Goal: Leave review/rating: Share an evaluation or opinion about a product, service, or content

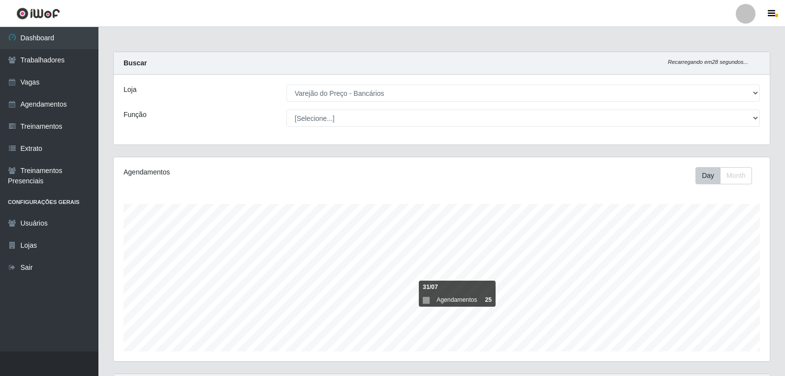
select select "157"
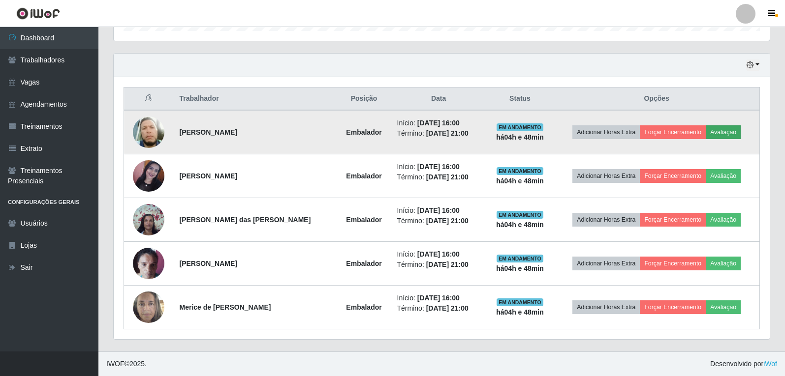
scroll to position [204, 656]
click at [734, 139] on button "Avaliação" at bounding box center [723, 132] width 35 height 14
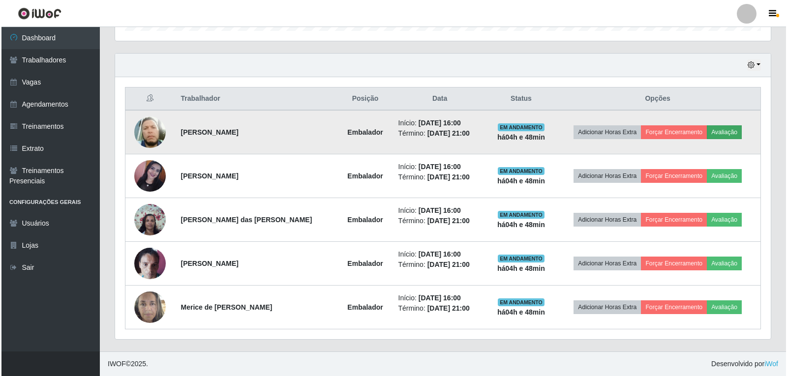
scroll to position [204, 651]
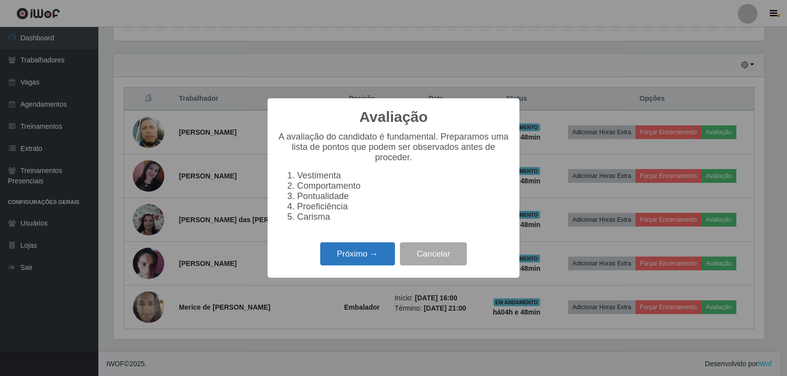
click at [361, 259] on button "Próximo →" at bounding box center [357, 254] width 75 height 23
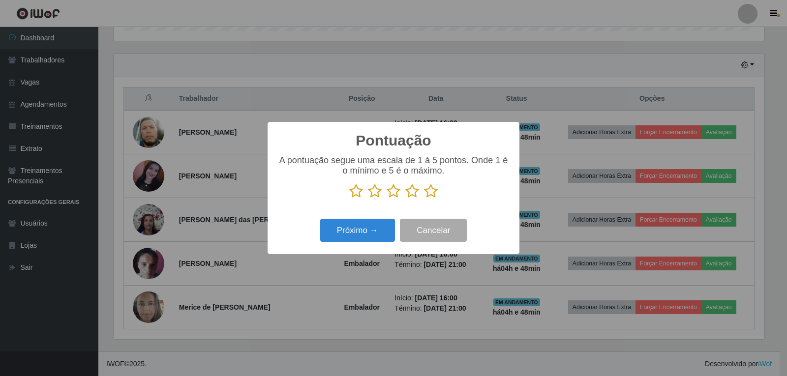
click at [432, 195] on icon at bounding box center [431, 191] width 14 height 15
click at [424, 199] on input "radio" at bounding box center [424, 199] width 0 height 0
click at [379, 234] on button "Próximo →" at bounding box center [357, 230] width 75 height 23
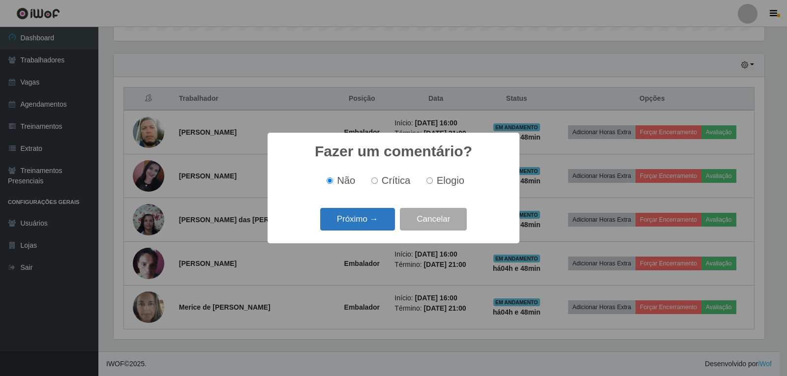
click at [384, 215] on button "Próximo →" at bounding box center [357, 219] width 75 height 23
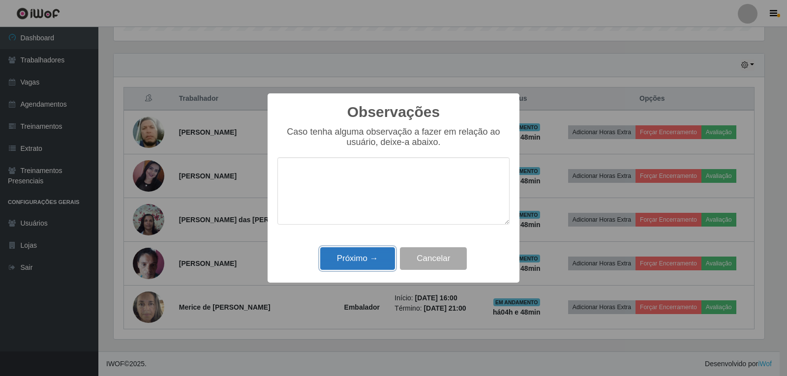
drag, startPoint x: 374, startPoint y: 254, endPoint x: 458, endPoint y: 224, distance: 89.3
click at [375, 254] on button "Próximo →" at bounding box center [357, 259] width 75 height 23
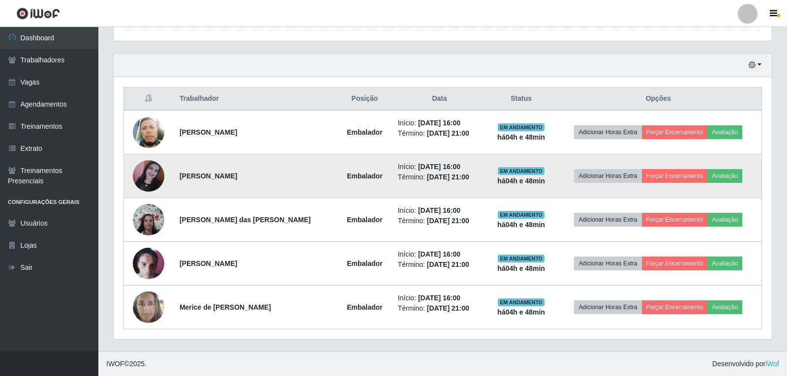
scroll to position [204, 656]
click at [737, 174] on button "Avaliação" at bounding box center [723, 176] width 35 height 14
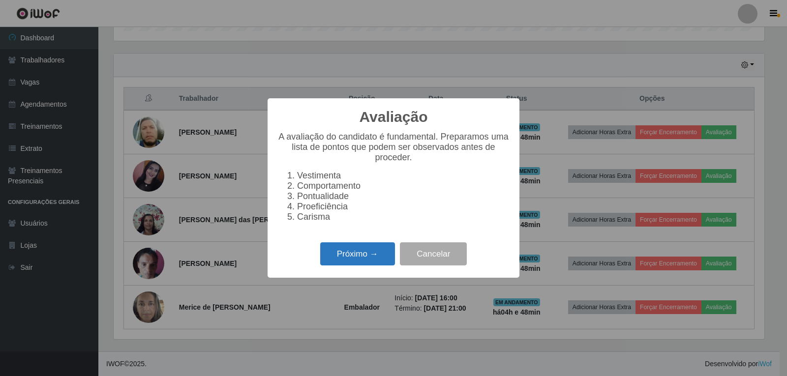
click at [367, 266] on button "Próximo →" at bounding box center [357, 254] width 75 height 23
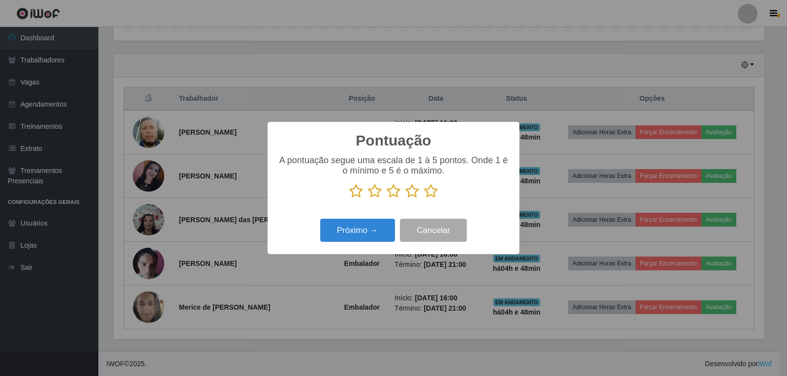
click at [428, 195] on icon at bounding box center [431, 191] width 14 height 15
click at [424, 199] on input "radio" at bounding box center [424, 199] width 0 height 0
click at [386, 230] on button "Próximo →" at bounding box center [357, 230] width 75 height 23
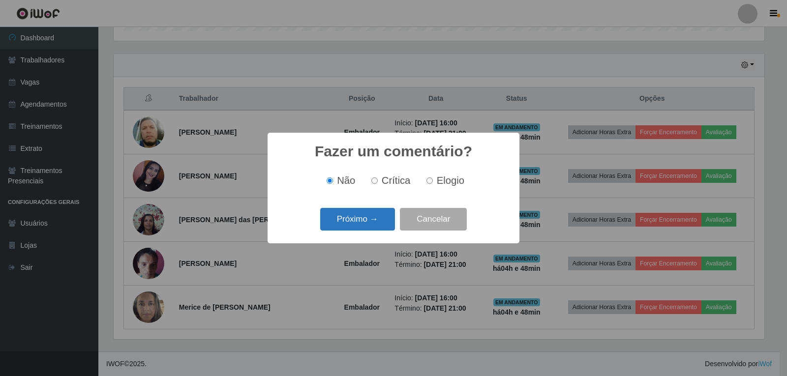
click at [386, 222] on button "Próximo →" at bounding box center [357, 219] width 75 height 23
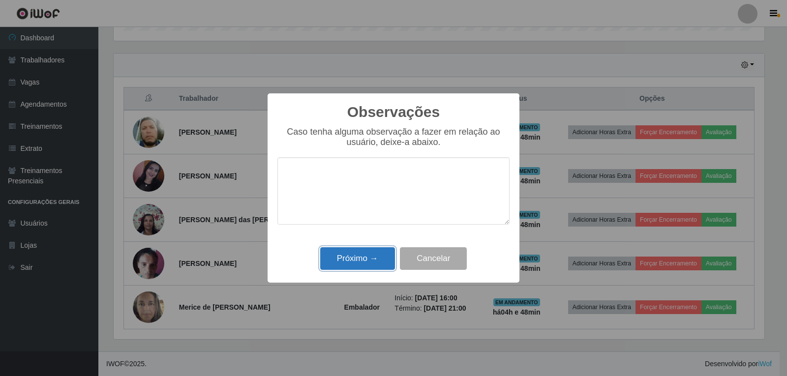
click at [377, 263] on button "Próximo →" at bounding box center [357, 259] width 75 height 23
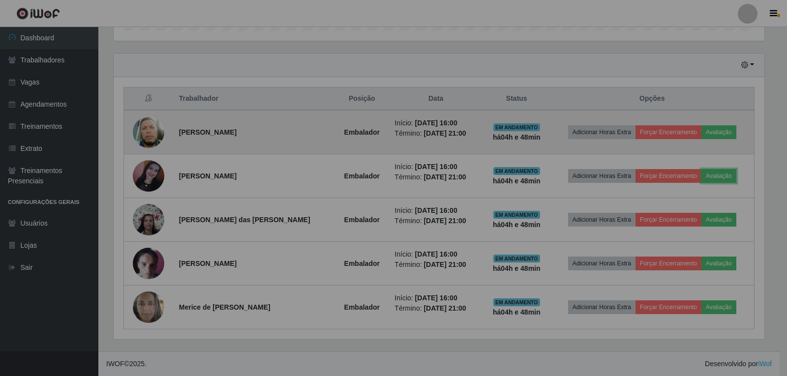
scroll to position [204, 656]
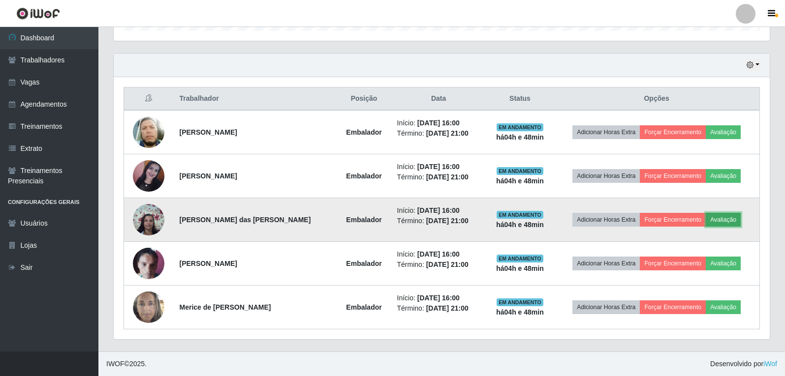
click at [727, 224] on button "Avaliação" at bounding box center [723, 220] width 35 height 14
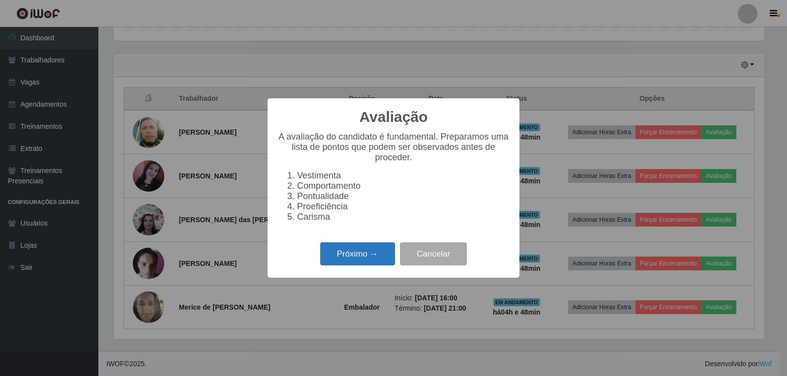
click at [373, 259] on button "Próximo →" at bounding box center [357, 254] width 75 height 23
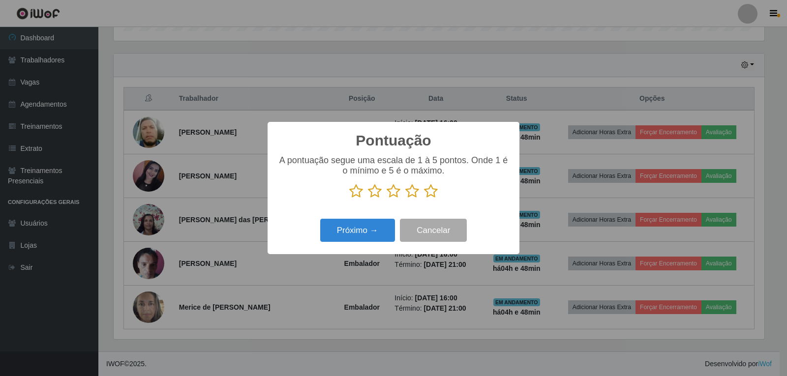
click at [429, 200] on div "A pontuação segue uma escala de 1 à 5 pontos. Onde 1 é o mínimo e 5 é o máximo." at bounding box center [394, 181] width 232 height 51
click at [431, 194] on icon at bounding box center [431, 191] width 14 height 15
click at [424, 199] on input "radio" at bounding box center [424, 199] width 0 height 0
click at [378, 233] on button "Próximo →" at bounding box center [357, 230] width 75 height 23
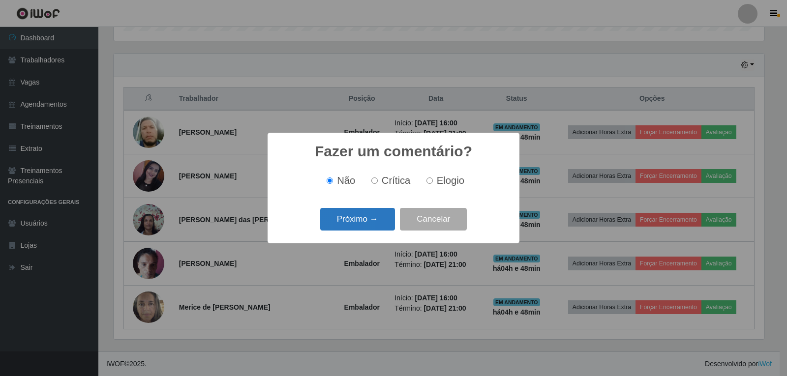
click at [375, 223] on button "Próximo →" at bounding box center [357, 219] width 75 height 23
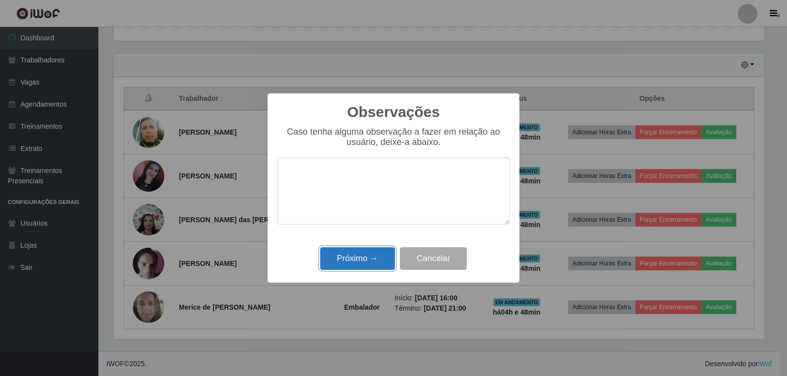
click at [377, 252] on button "Próximo →" at bounding box center [357, 259] width 75 height 23
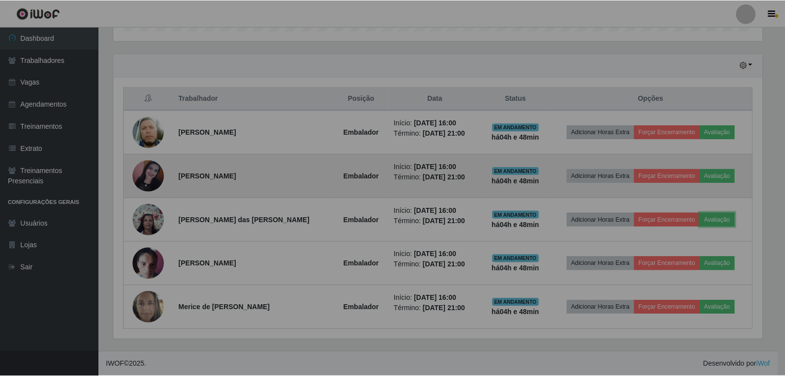
scroll to position [204, 656]
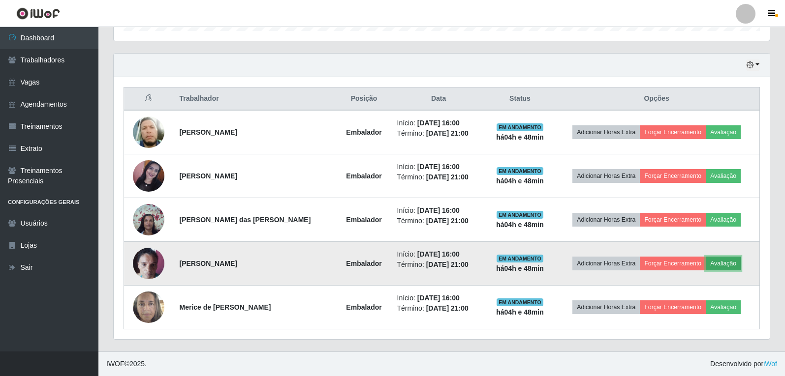
click at [713, 266] on button "Avaliação" at bounding box center [723, 264] width 35 height 14
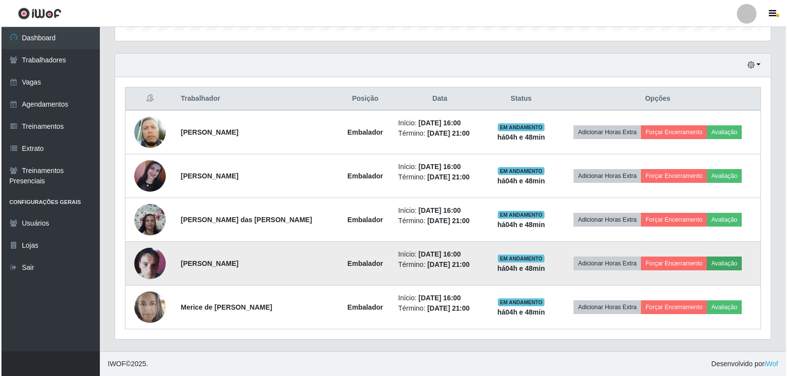
scroll to position [204, 651]
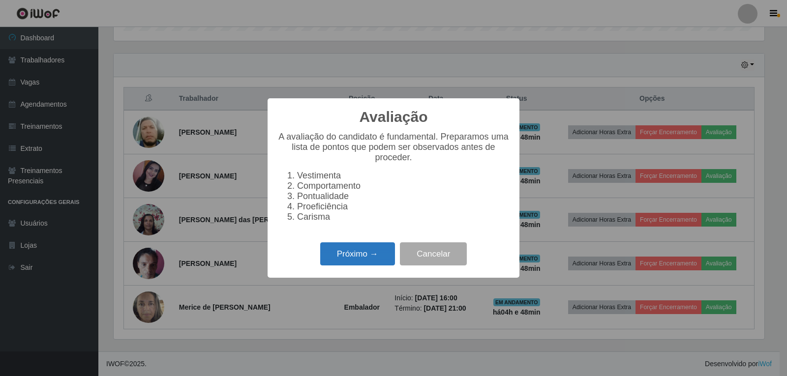
click at [344, 260] on button "Próximo →" at bounding box center [357, 254] width 75 height 23
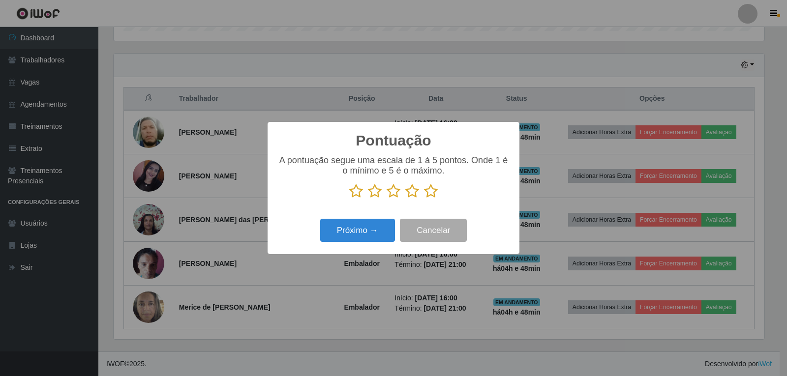
scroll to position [491915, 491468]
click at [435, 193] on icon at bounding box center [431, 191] width 14 height 15
click at [424, 199] on input "radio" at bounding box center [424, 199] width 0 height 0
click at [381, 232] on button "Próximo →" at bounding box center [357, 230] width 75 height 23
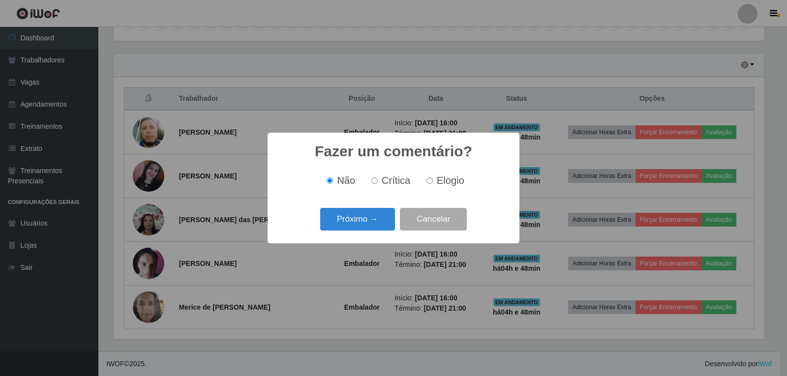
drag, startPoint x: 440, startPoint y: 183, endPoint x: 398, endPoint y: 218, distance: 54.5
click at [438, 186] on span "Elogio" at bounding box center [451, 180] width 28 height 11
click at [377, 220] on button "Próximo →" at bounding box center [357, 219] width 75 height 23
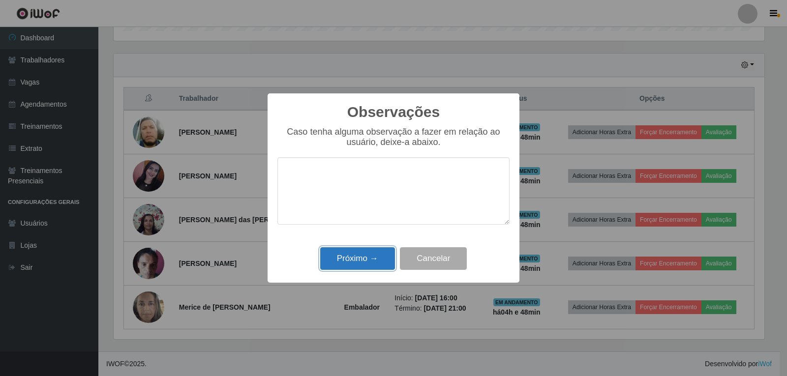
click at [376, 259] on button "Próximo →" at bounding box center [357, 259] width 75 height 23
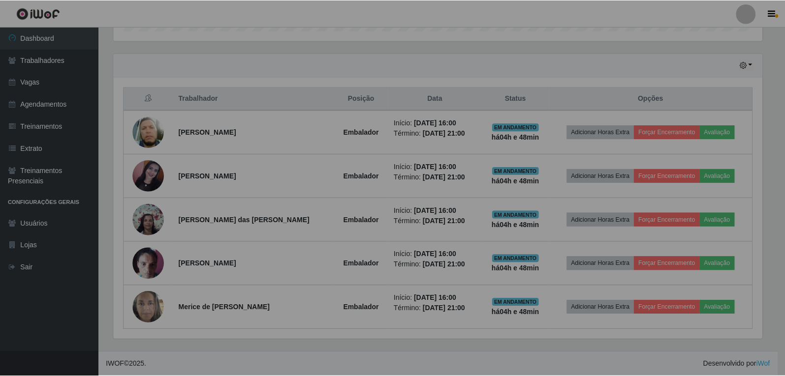
scroll to position [204, 656]
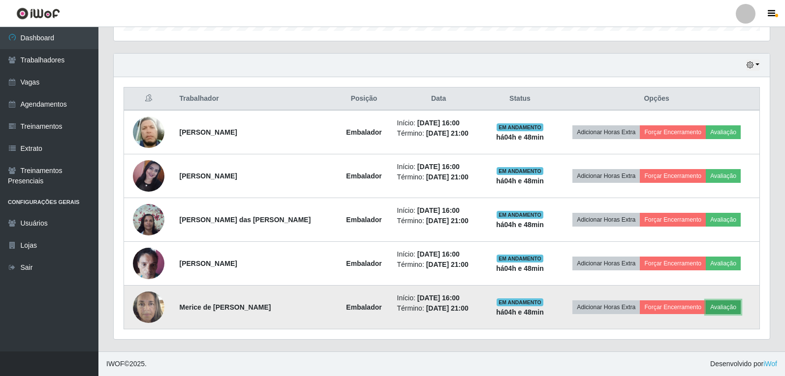
click at [729, 312] on button "Avaliação" at bounding box center [723, 308] width 35 height 14
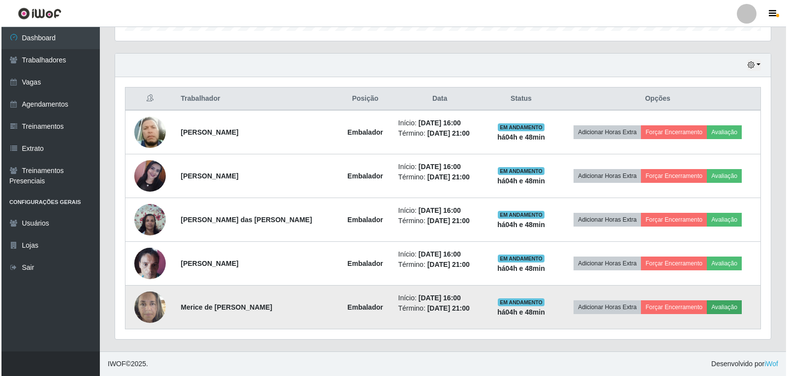
scroll to position [204, 651]
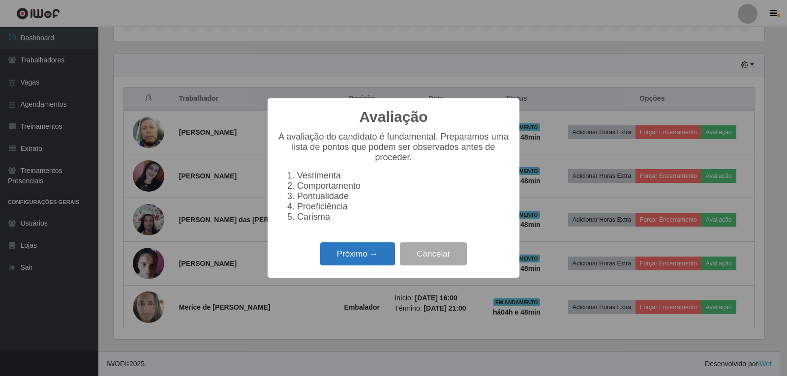
click at [361, 259] on button "Próximo →" at bounding box center [357, 254] width 75 height 23
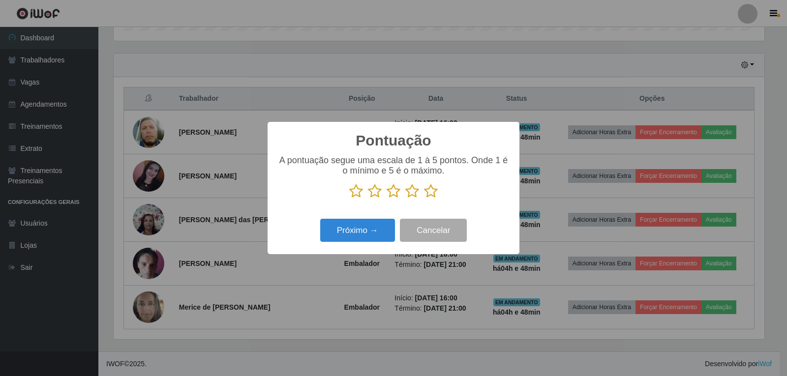
click at [427, 193] on icon at bounding box center [431, 191] width 14 height 15
click at [424, 199] on input "radio" at bounding box center [424, 199] width 0 height 0
click at [371, 234] on button "Próximo →" at bounding box center [357, 230] width 75 height 23
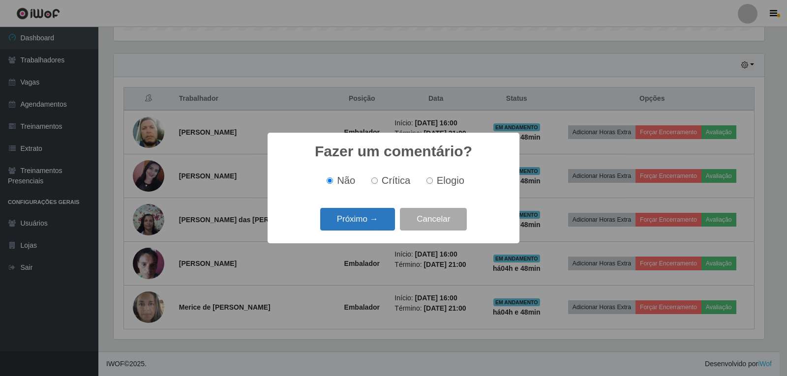
click at [378, 223] on button "Próximo →" at bounding box center [357, 219] width 75 height 23
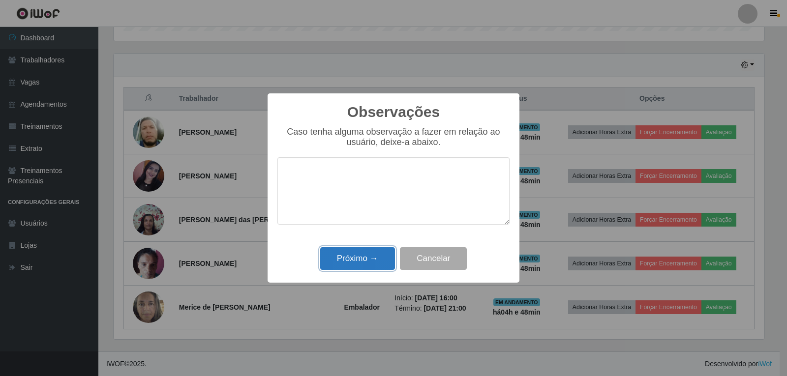
click at [375, 259] on button "Próximo →" at bounding box center [357, 259] width 75 height 23
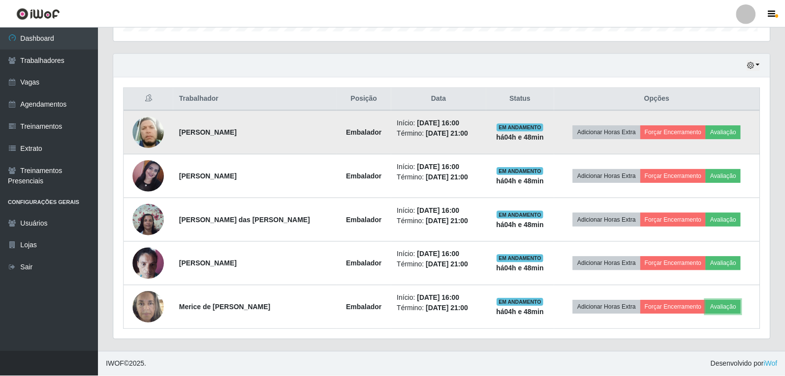
scroll to position [0, 0]
click at [675, 131] on button "Forçar Encerramento" at bounding box center [673, 132] width 66 height 14
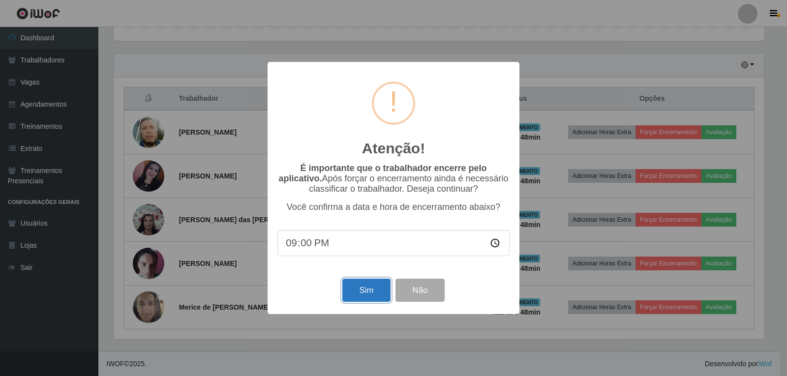
click at [364, 289] on button "Sim" at bounding box center [367, 290] width 48 height 23
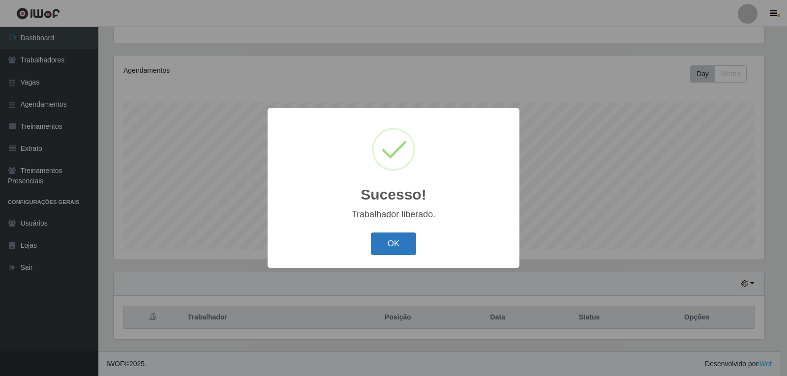
click at [399, 241] on button "OK" at bounding box center [394, 244] width 46 height 23
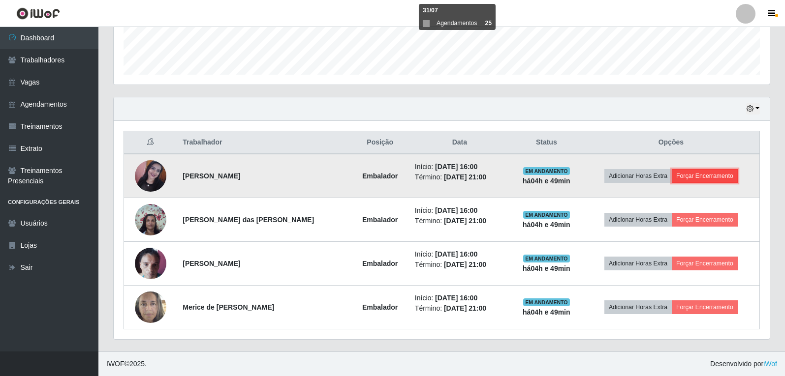
click at [719, 174] on button "Forçar Encerramento" at bounding box center [705, 176] width 66 height 14
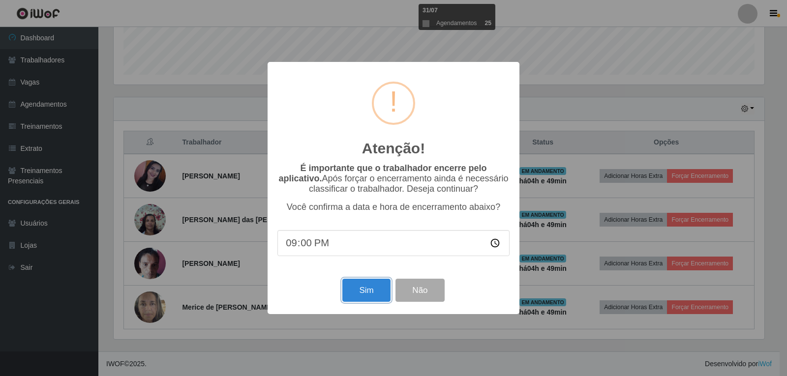
drag, startPoint x: 378, startPoint y: 288, endPoint x: 385, endPoint y: 278, distance: 12.4
click at [377, 289] on button "Sim" at bounding box center [367, 290] width 48 height 23
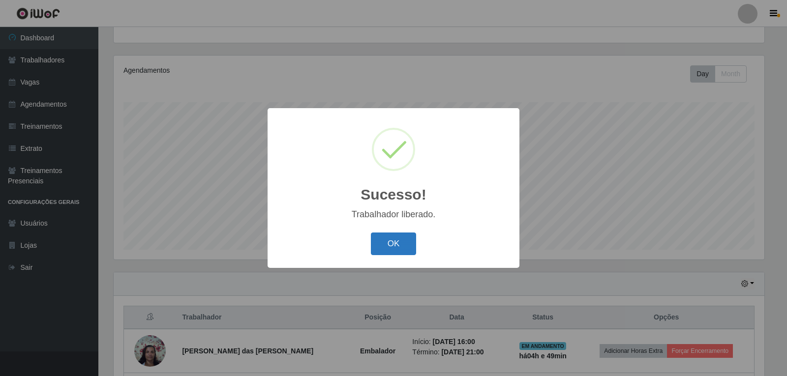
click at [410, 244] on button "OK" at bounding box center [394, 244] width 46 height 23
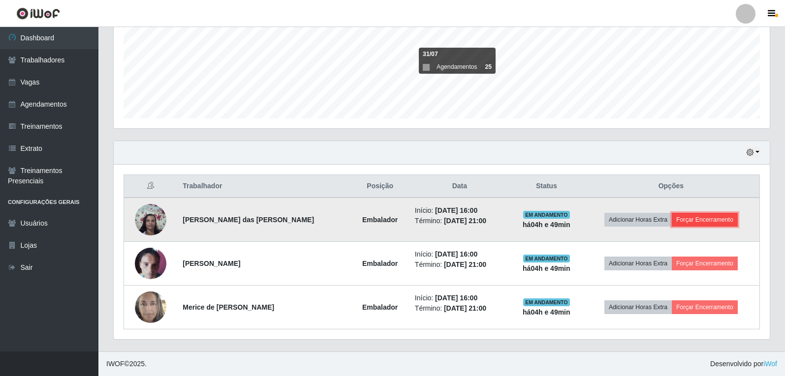
click at [708, 215] on button "Forçar Encerramento" at bounding box center [705, 220] width 66 height 14
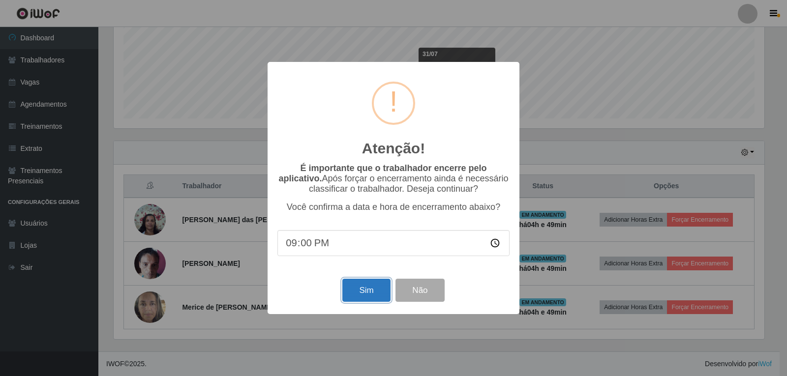
click at [375, 301] on button "Sim" at bounding box center [367, 290] width 48 height 23
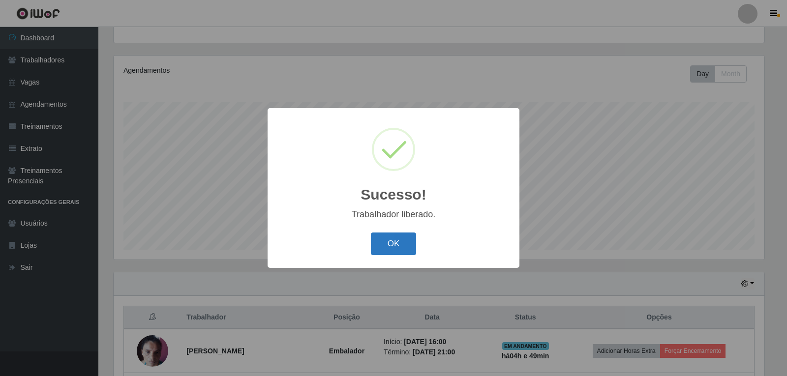
click at [382, 249] on button "OK" at bounding box center [394, 244] width 46 height 23
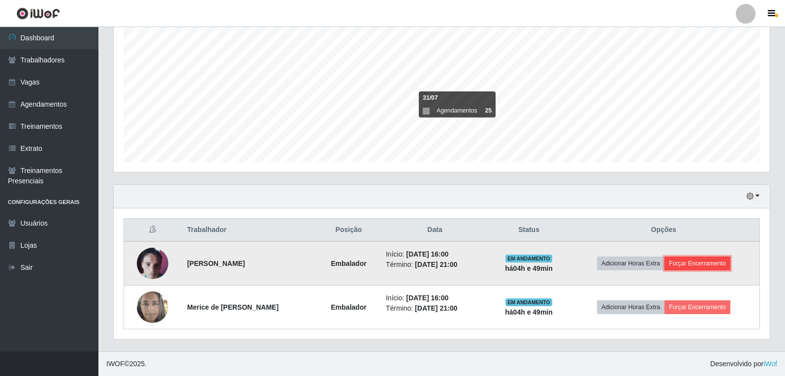
click at [689, 264] on button "Forçar Encerramento" at bounding box center [697, 264] width 66 height 14
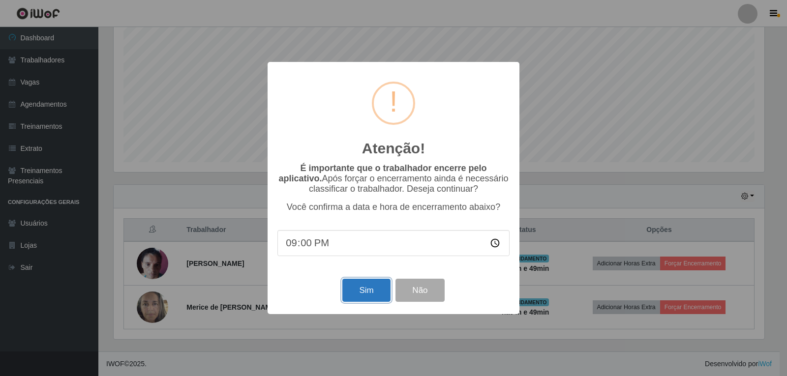
click at [358, 297] on button "Sim" at bounding box center [367, 290] width 48 height 23
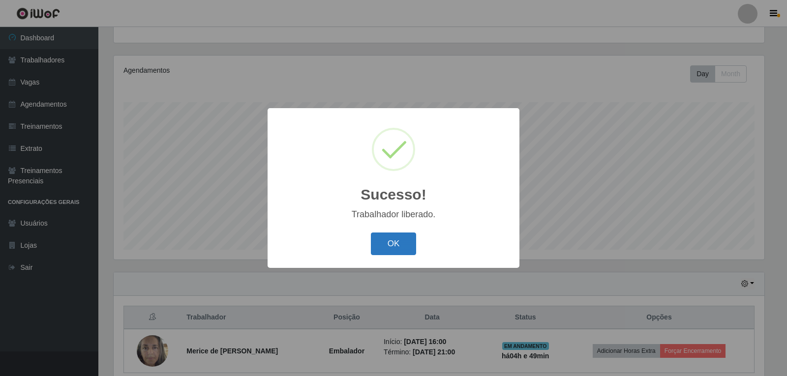
click at [400, 238] on button "OK" at bounding box center [394, 244] width 46 height 23
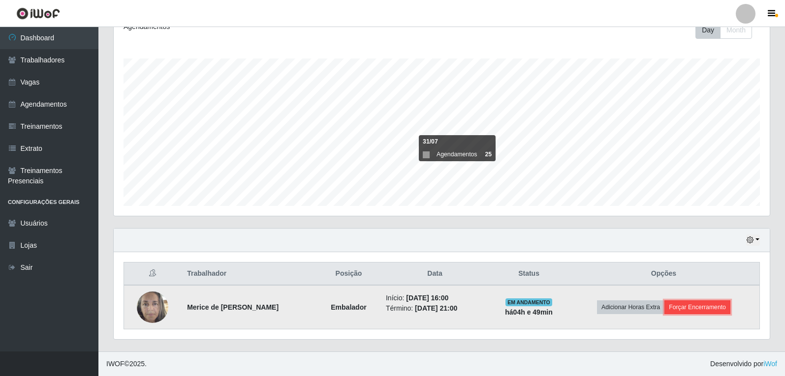
click at [713, 308] on button "Forçar Encerramento" at bounding box center [697, 308] width 66 height 14
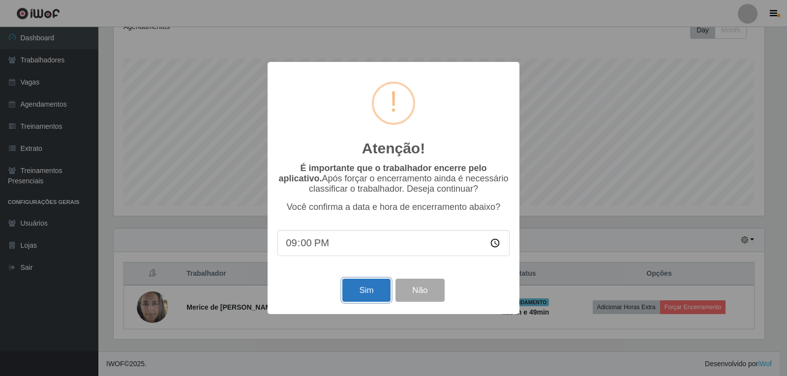
click at [376, 291] on button "Sim" at bounding box center [367, 290] width 48 height 23
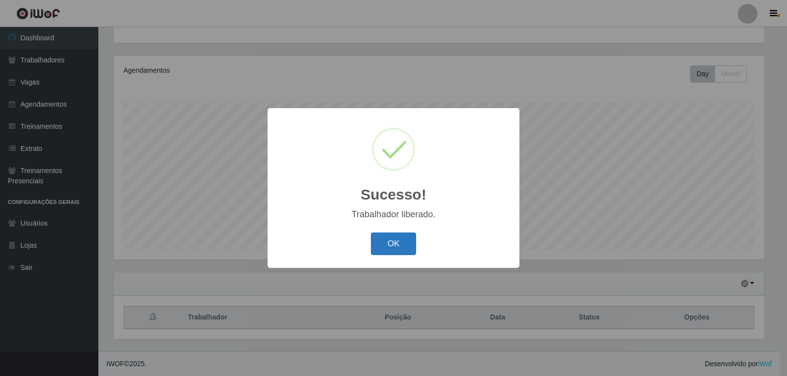
click at [387, 246] on button "OK" at bounding box center [394, 244] width 46 height 23
